Goal: Task Accomplishment & Management: Use online tool/utility

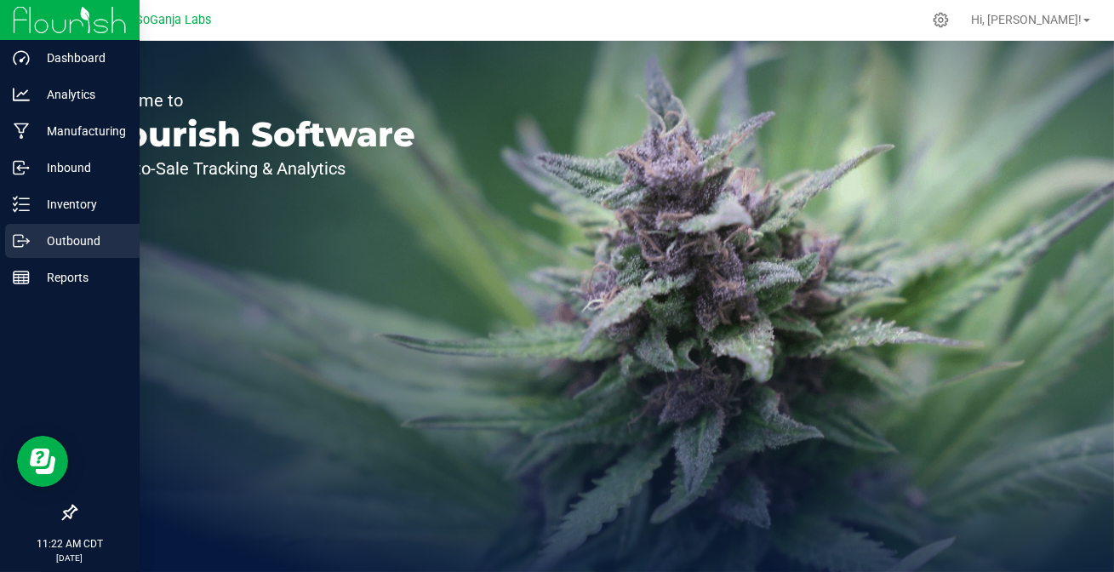
click at [19, 240] on circle at bounding box center [19, 241] width 3 height 3
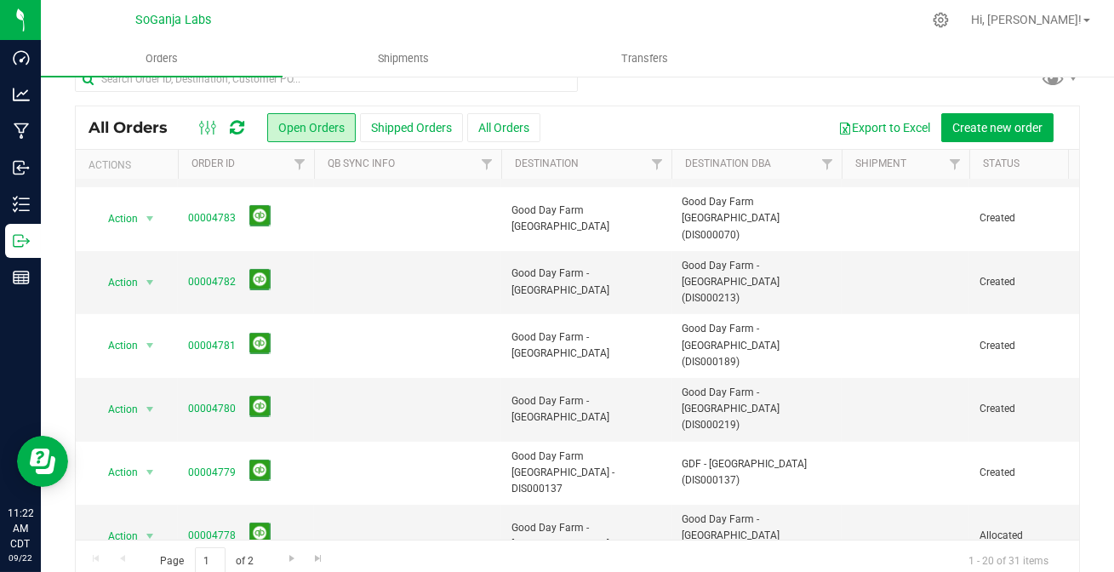
scroll to position [52, 0]
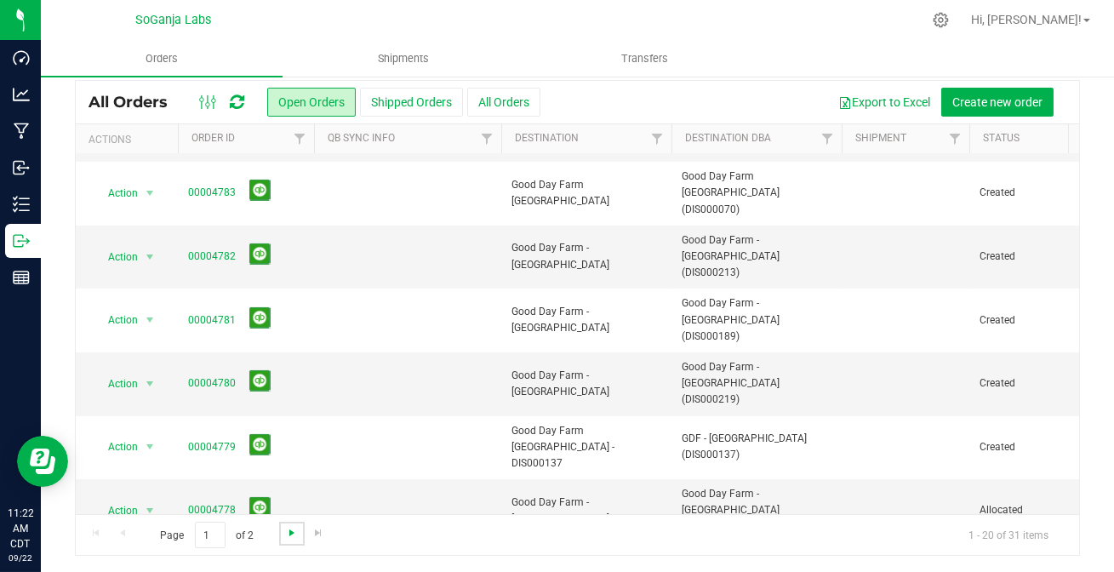
click at [291, 534] on span "Go to the next page" at bounding box center [292, 533] width 14 height 14
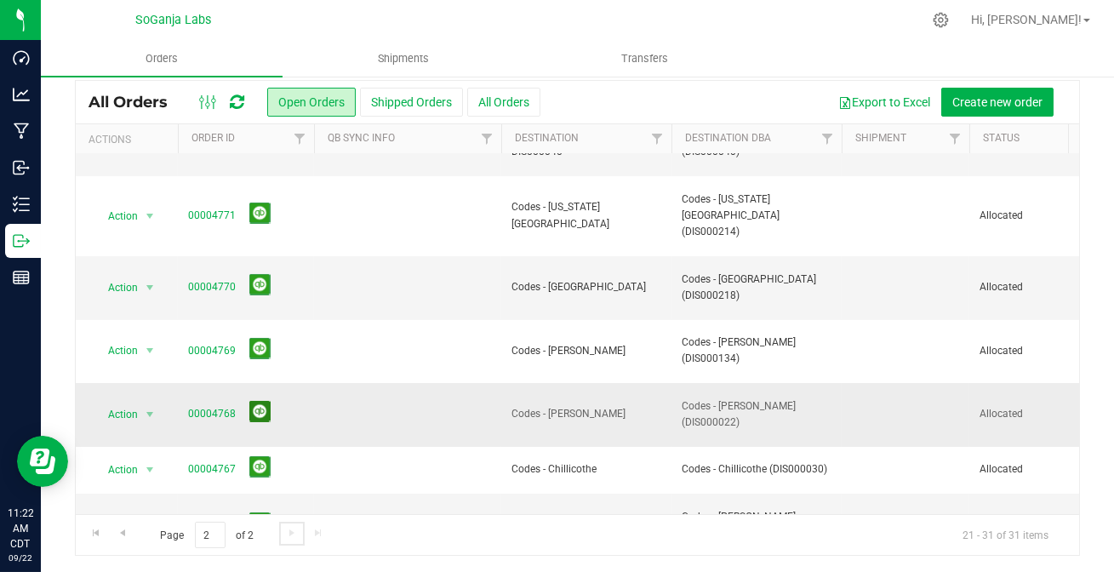
scroll to position [188, 0]
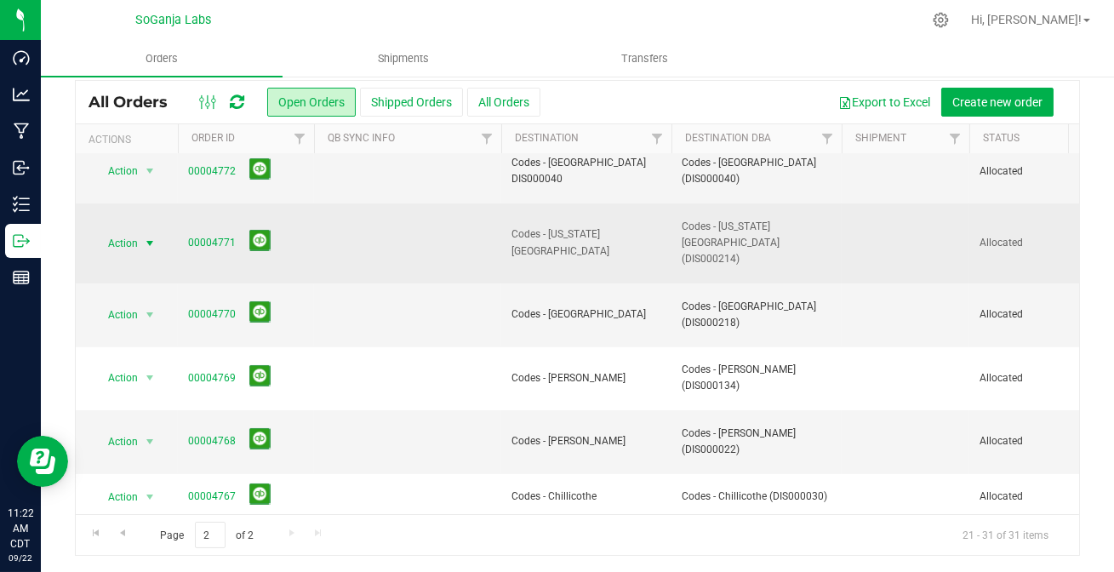
click at [146, 236] on span "select" at bounding box center [150, 243] width 14 height 14
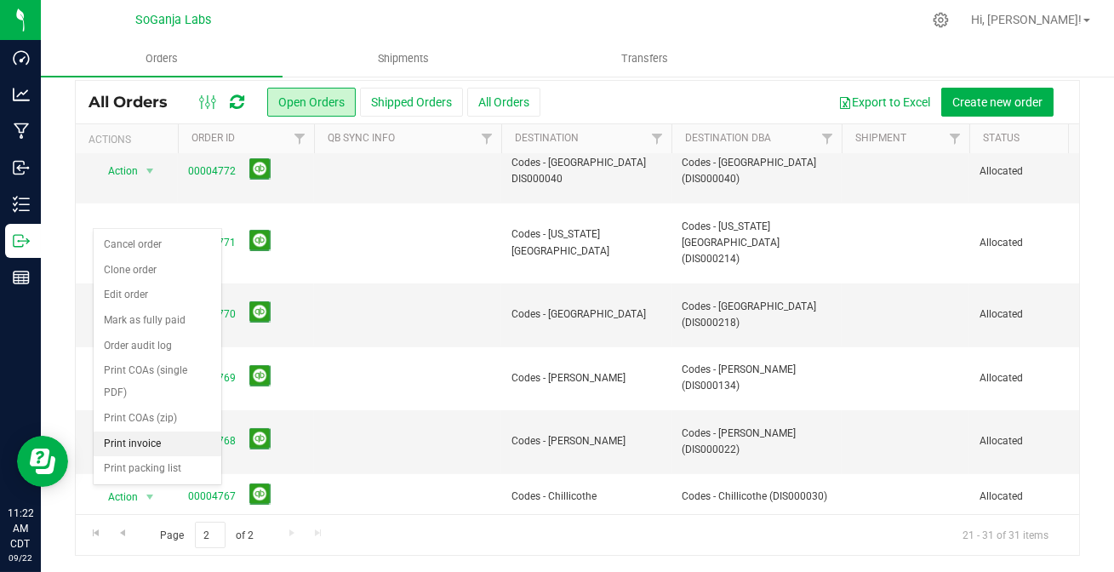
click at [147, 431] on li "Print invoice" at bounding box center [158, 444] width 128 height 26
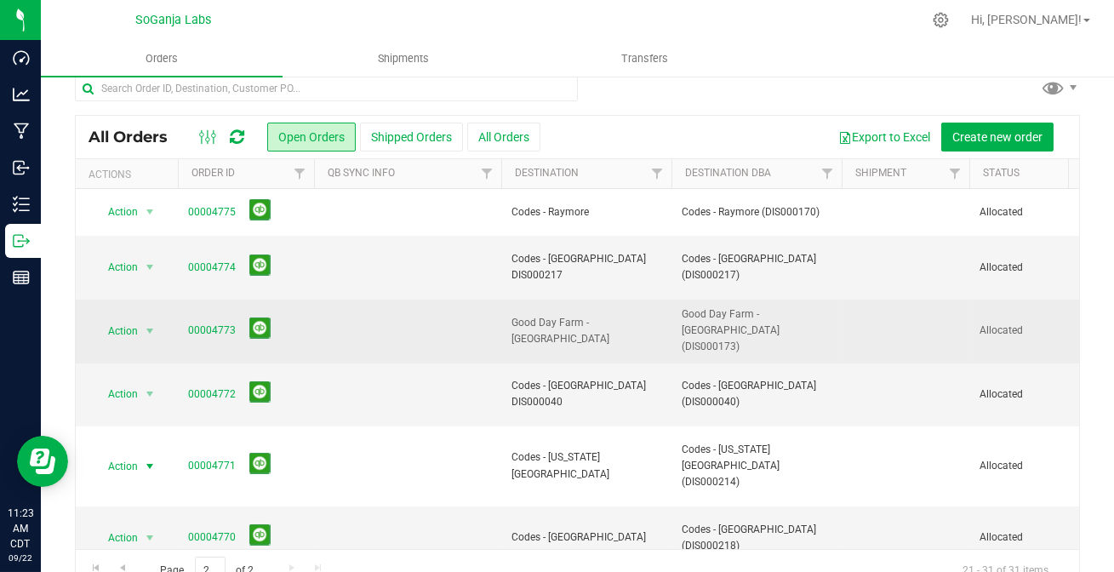
scroll to position [0, 0]
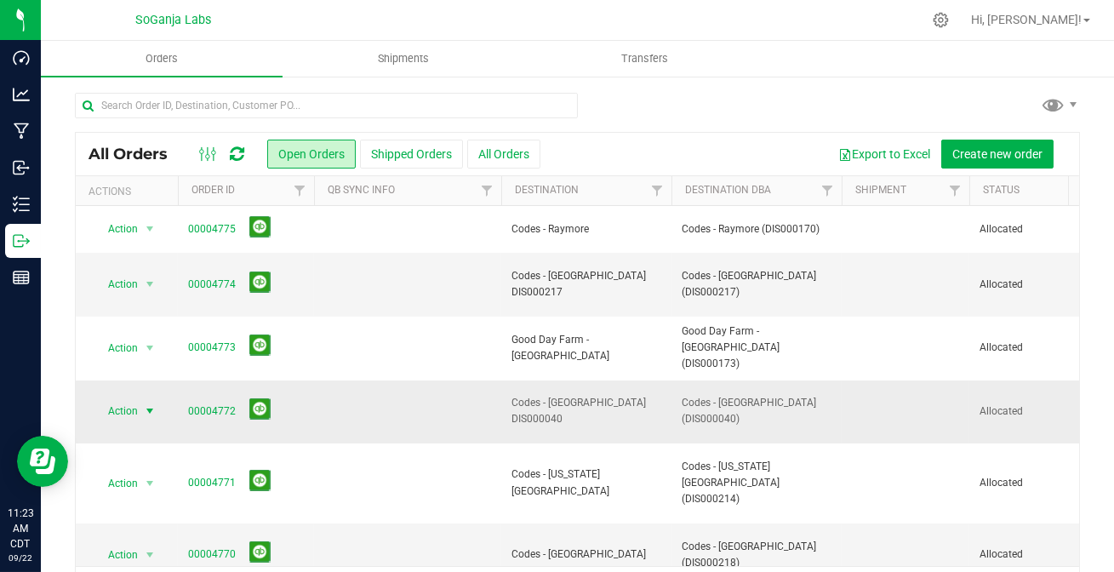
click at [146, 404] on span "select" at bounding box center [150, 411] width 14 height 14
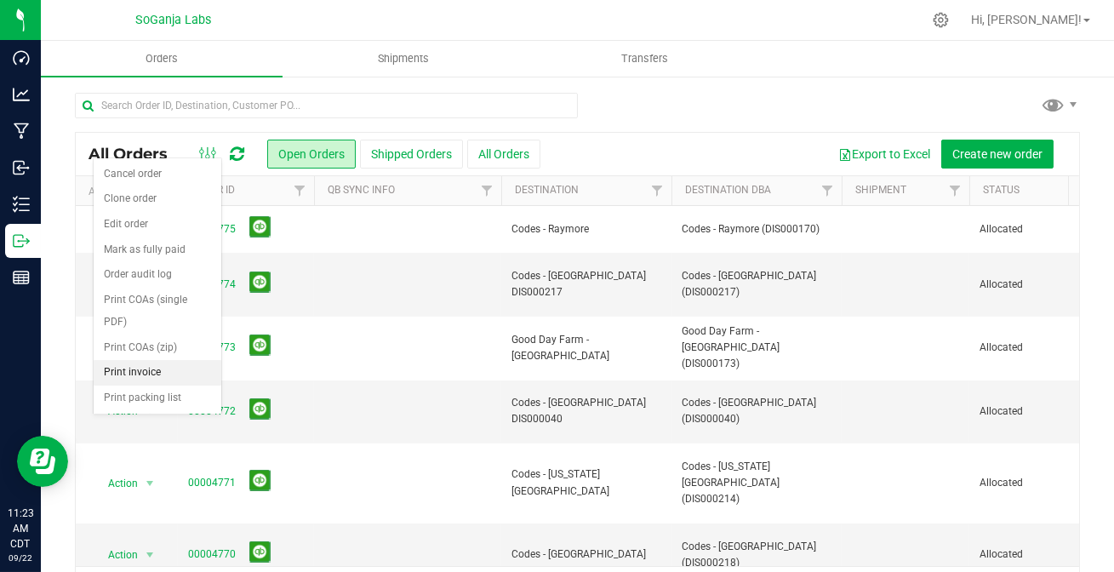
click at [135, 360] on li "Print invoice" at bounding box center [158, 373] width 128 height 26
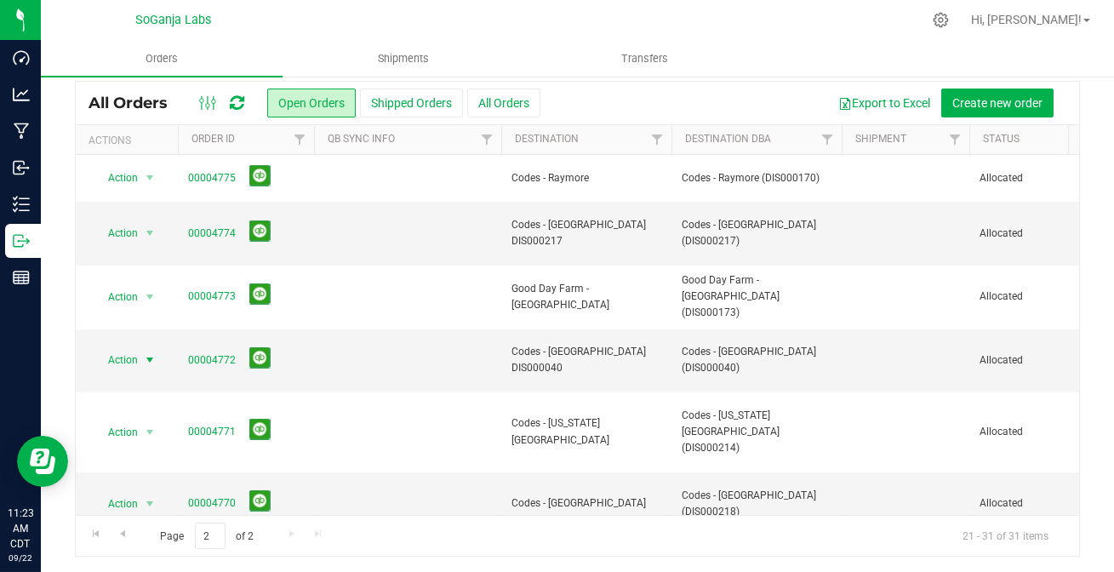
scroll to position [52, 0]
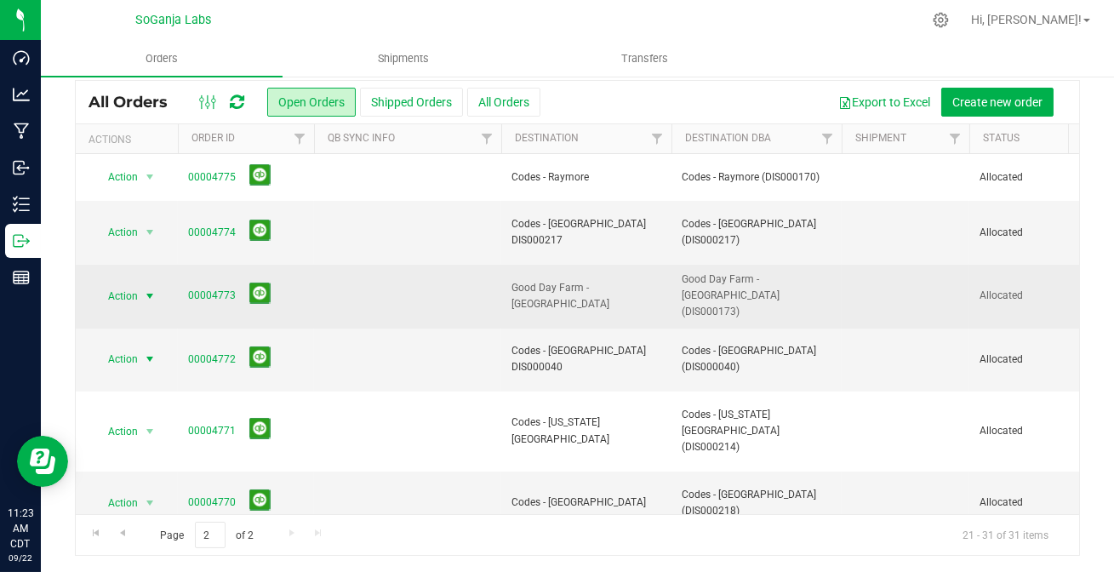
click at [150, 299] on span "select" at bounding box center [150, 296] width 14 height 14
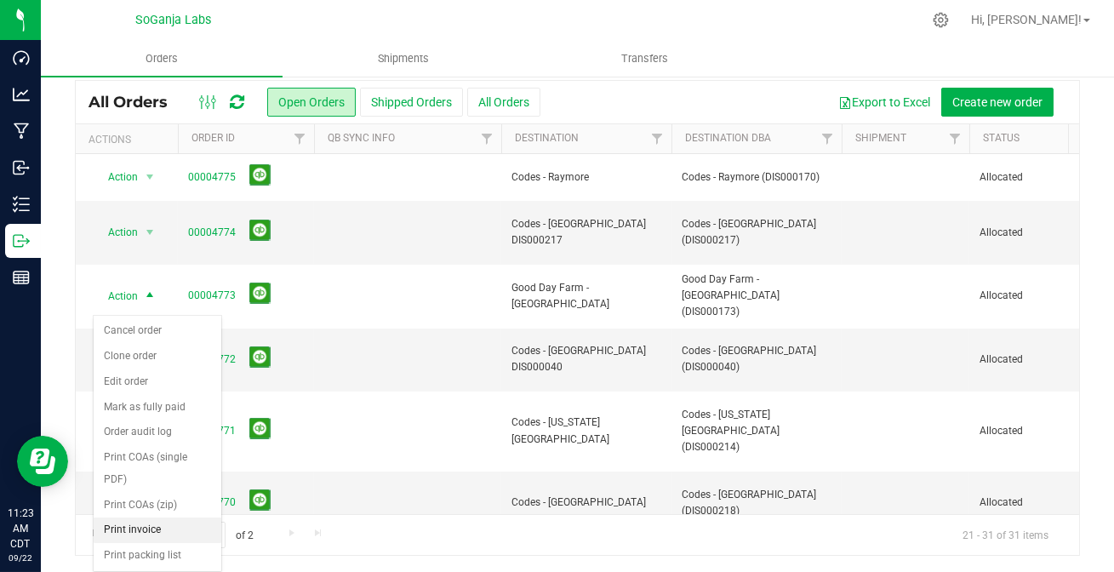
click at [142, 517] on li "Print invoice" at bounding box center [158, 530] width 128 height 26
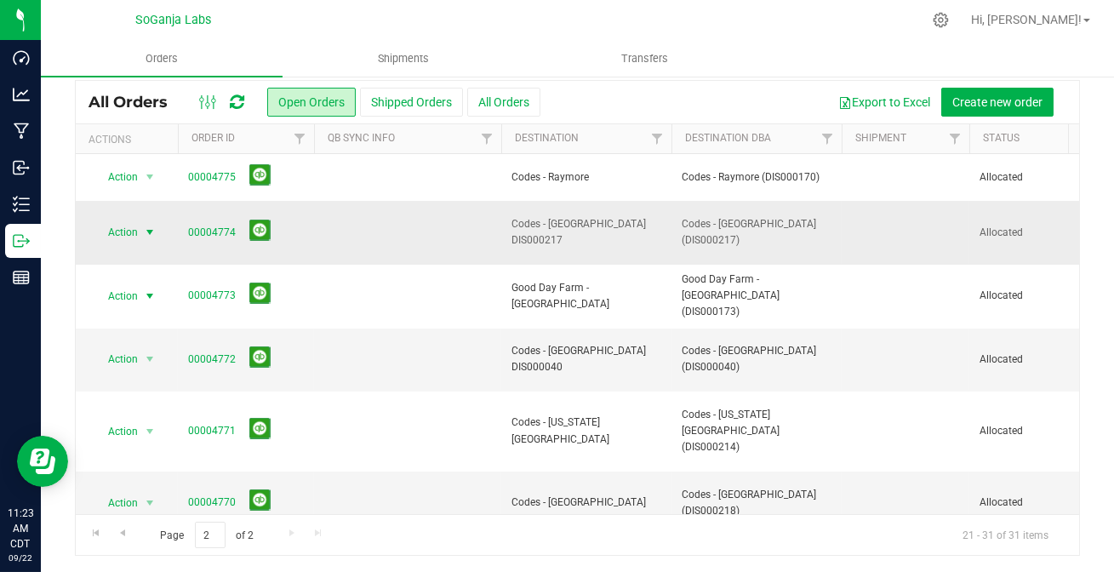
click at [149, 239] on span "select" at bounding box center [150, 232] width 14 height 14
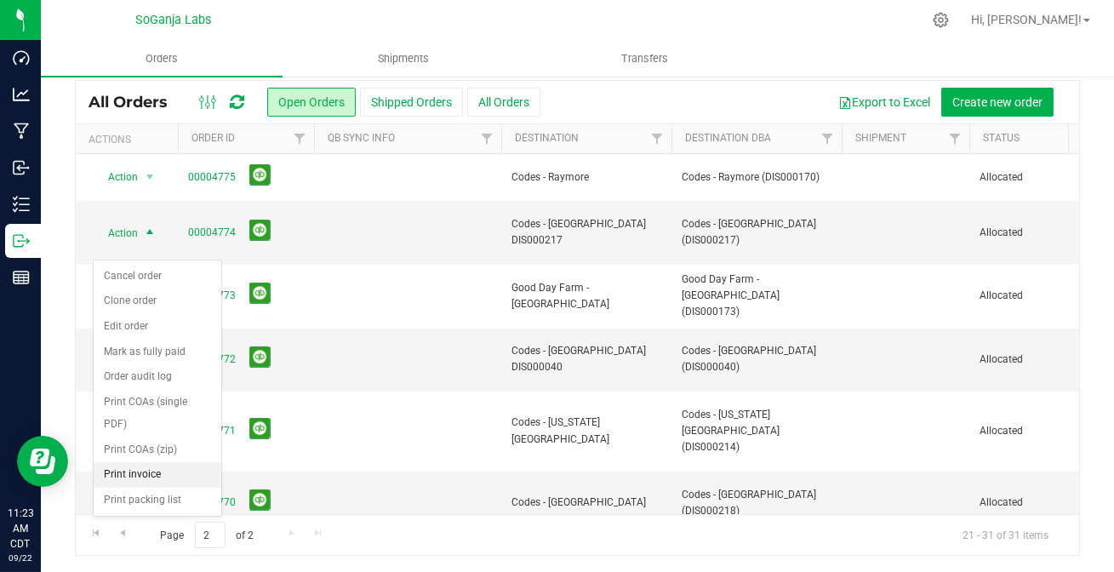
click at [156, 462] on li "Print invoice" at bounding box center [158, 475] width 128 height 26
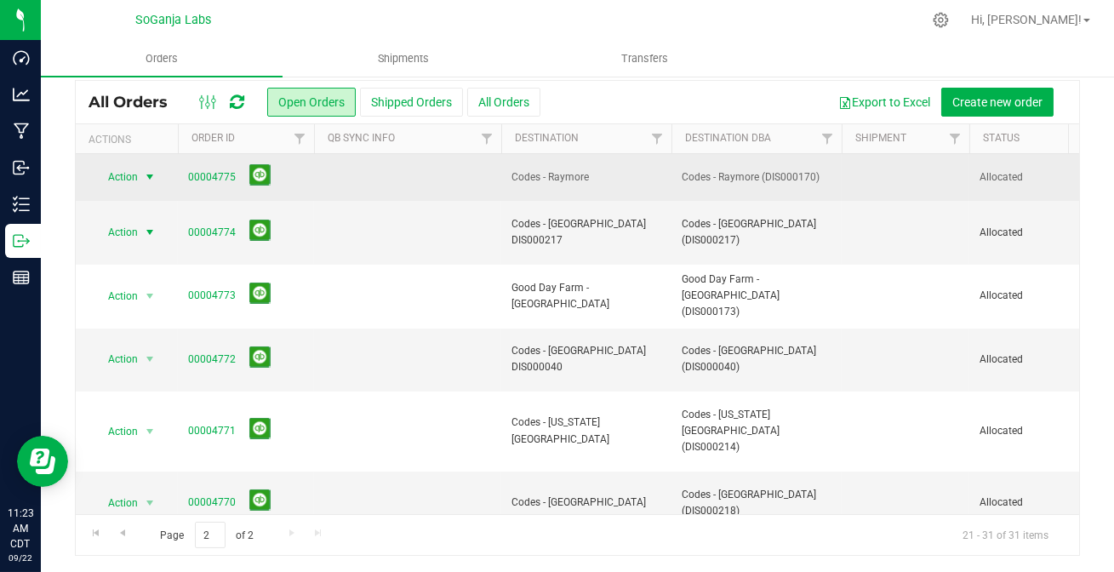
click at [150, 184] on span "select" at bounding box center [150, 177] width 14 height 14
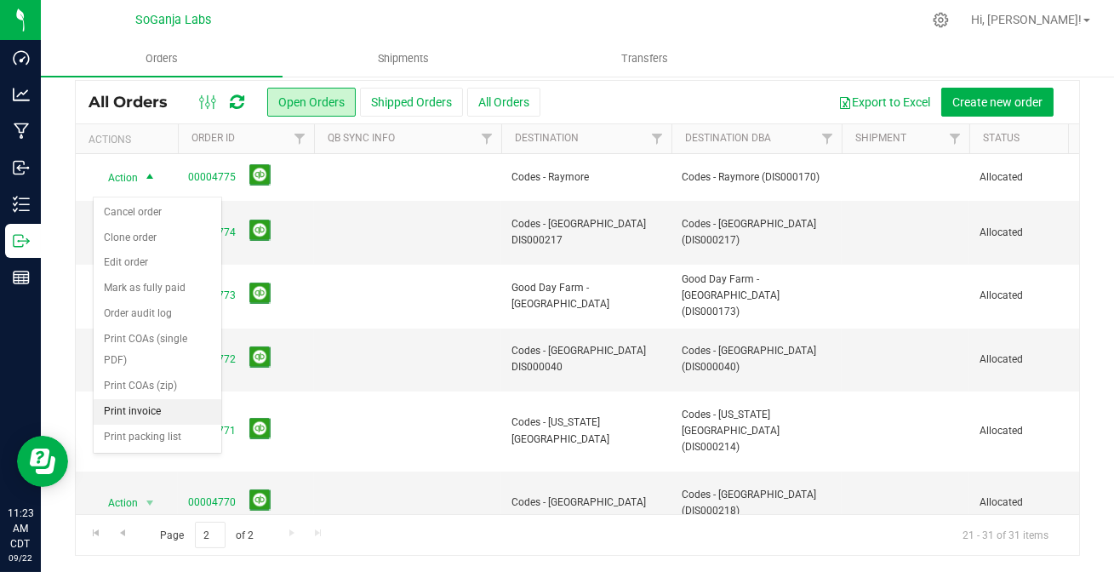
click at [153, 399] on li "Print invoice" at bounding box center [158, 412] width 128 height 26
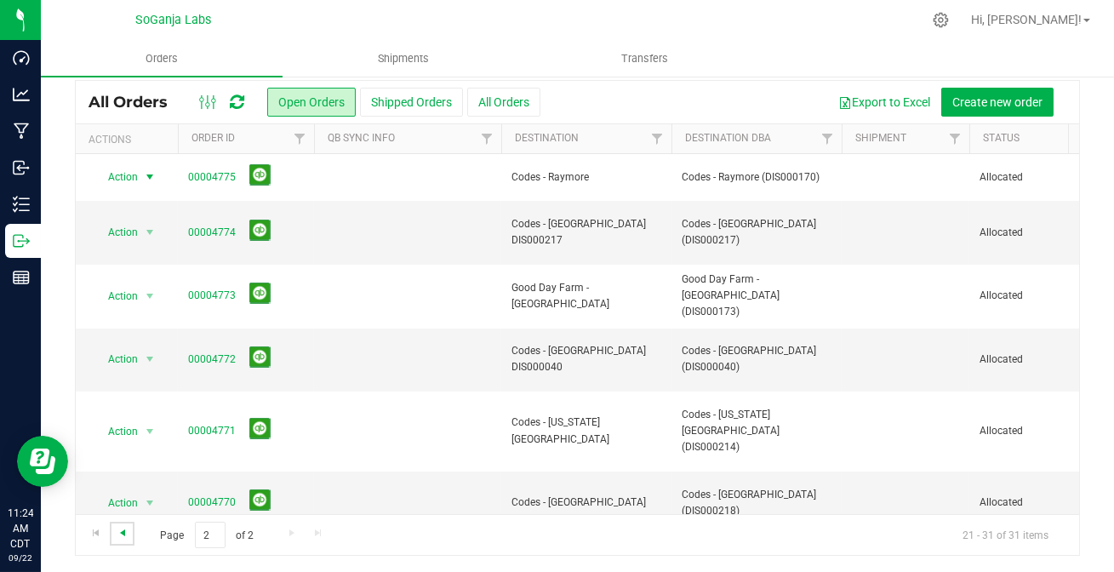
click at [125, 531] on span "Go to the previous page" at bounding box center [123, 533] width 14 height 14
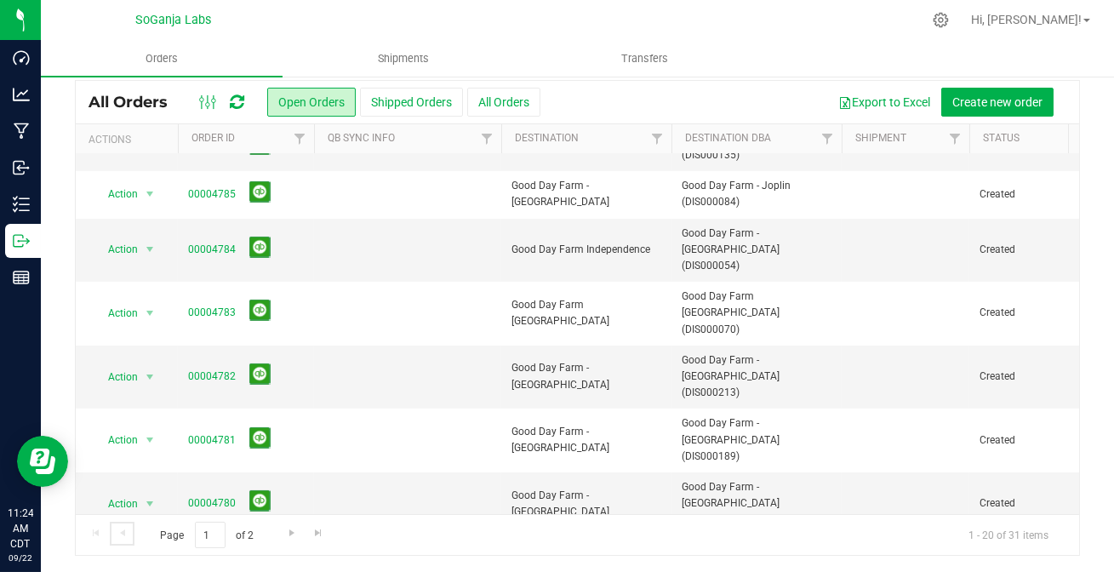
scroll to position [656, 0]
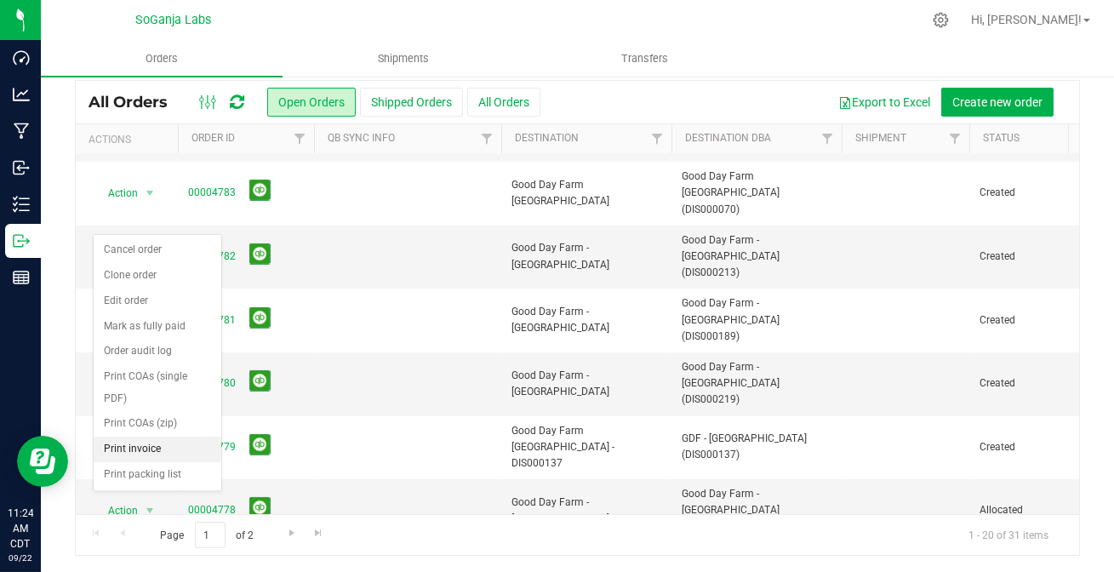
click at [132, 436] on li "Print invoice" at bounding box center [158, 449] width 128 height 26
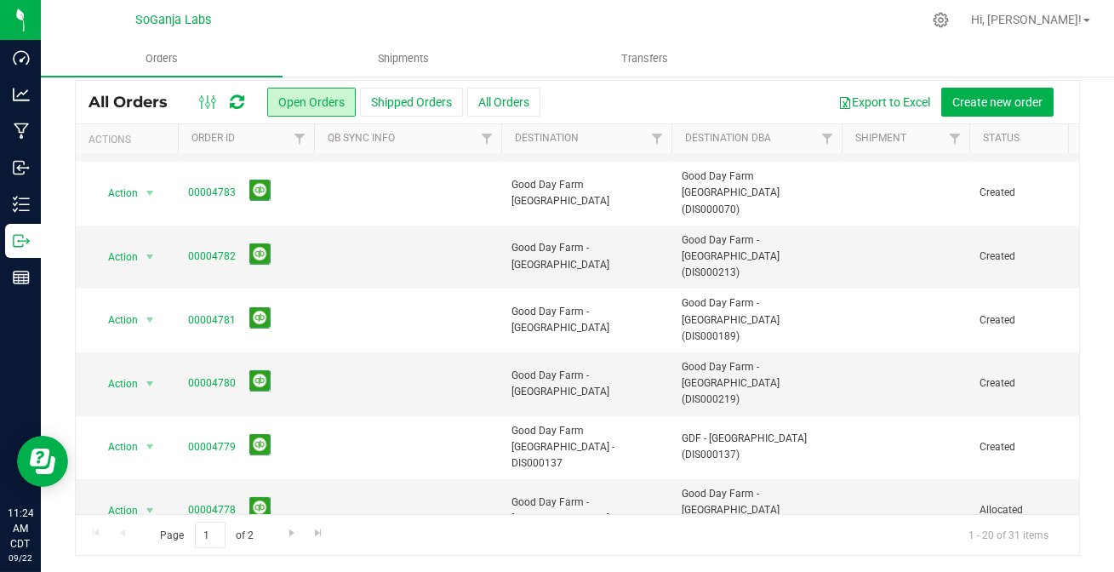
click at [152, 567] on span "select" at bounding box center [150, 574] width 14 height 14
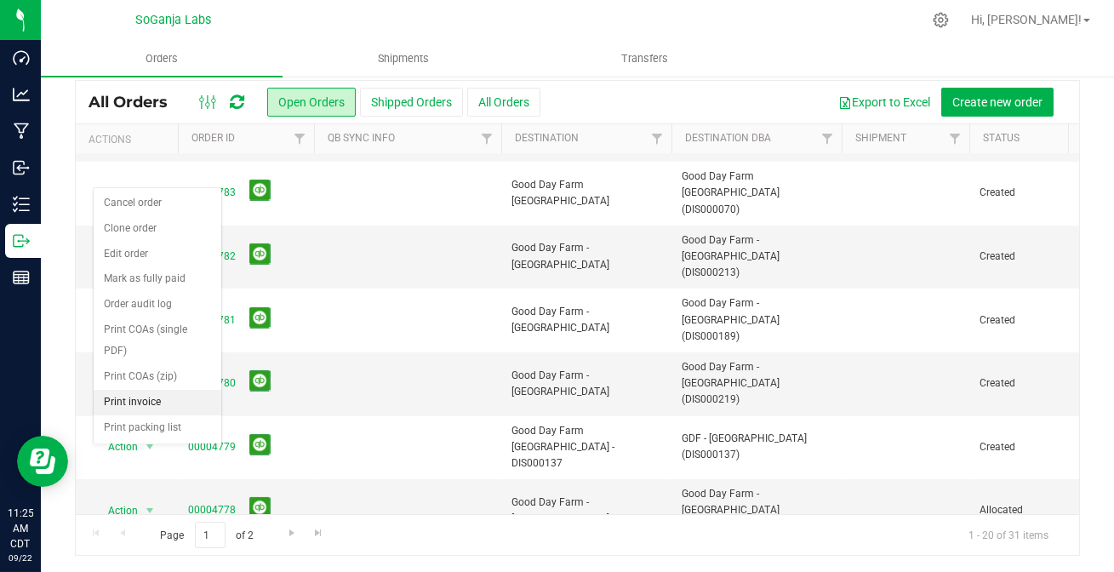
click at [146, 390] on li "Print invoice" at bounding box center [158, 403] width 128 height 26
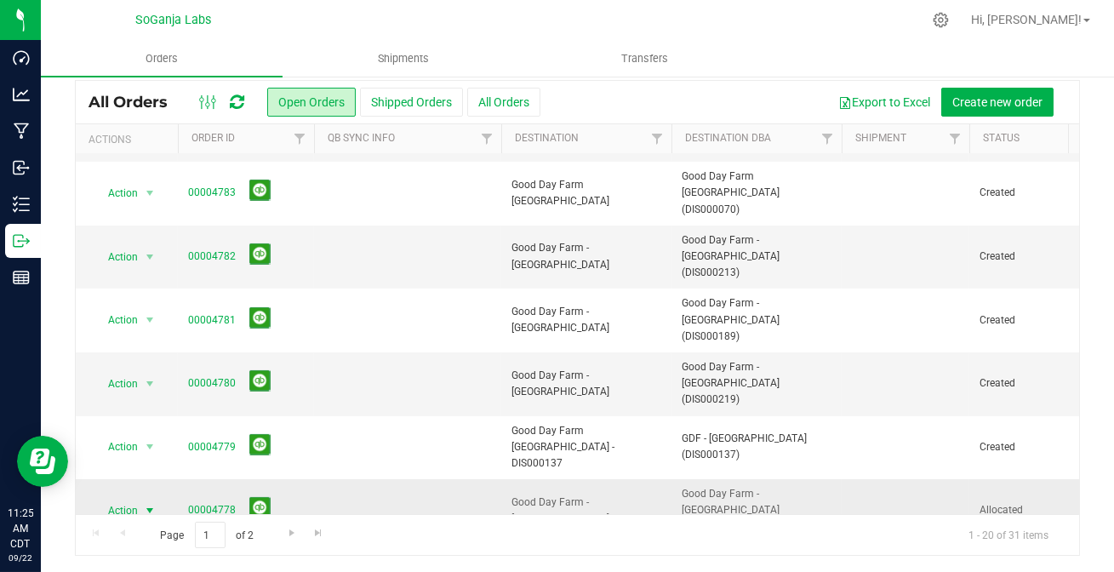
click at [147, 504] on span "select" at bounding box center [150, 511] width 14 height 14
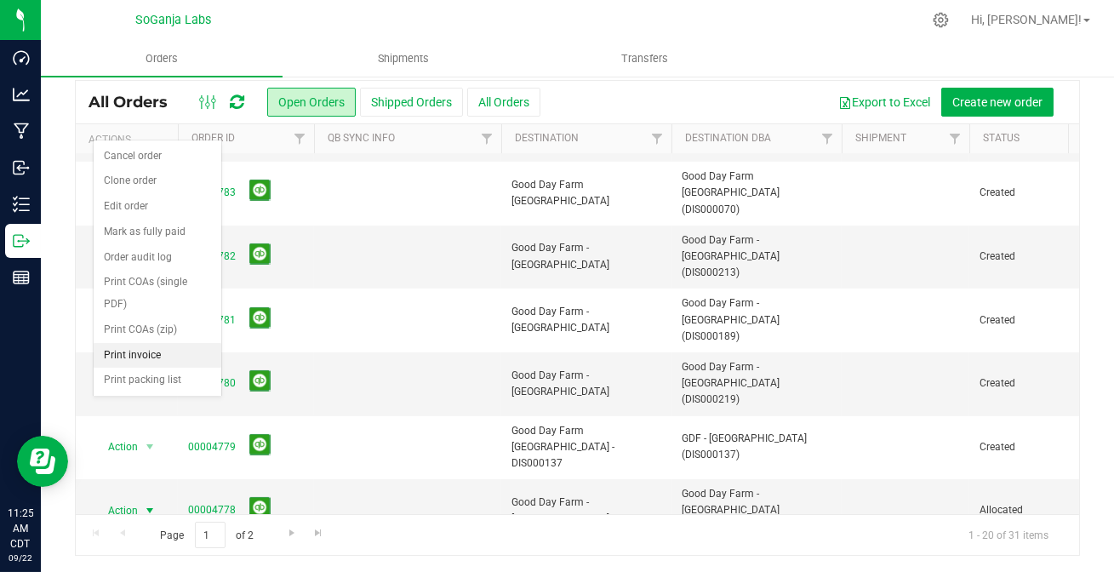
click at [160, 343] on li "Print invoice" at bounding box center [158, 356] width 128 height 26
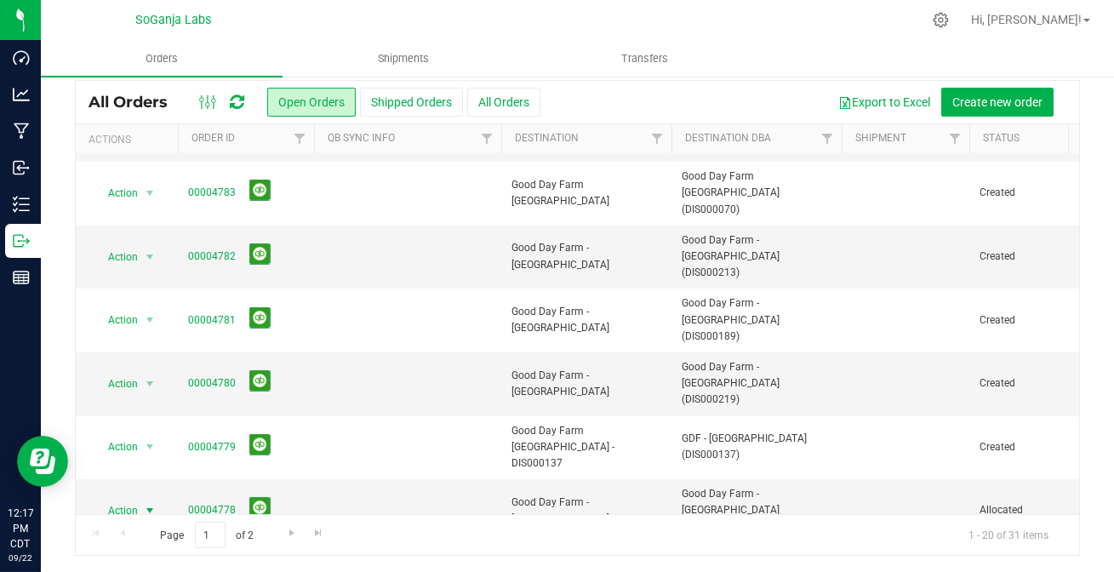
click at [236, 95] on icon at bounding box center [237, 102] width 14 height 17
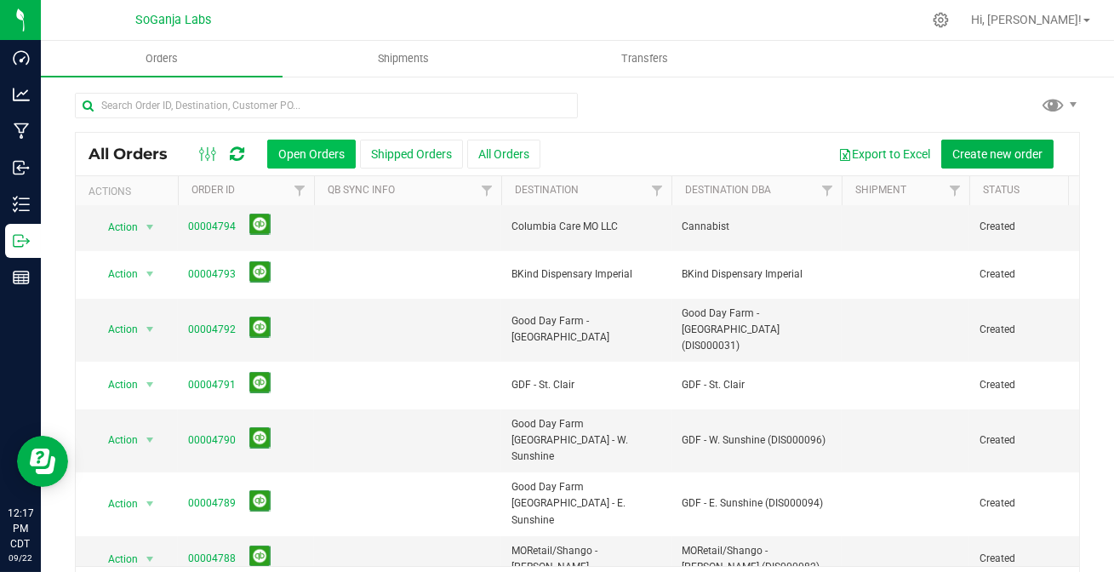
scroll to position [0, 0]
